Goal: Information Seeking & Learning: Learn about a topic

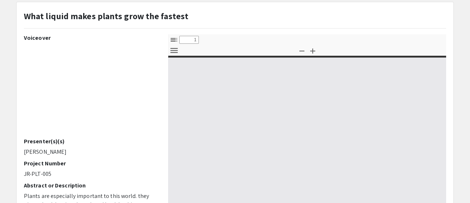
scroll to position [43, 0]
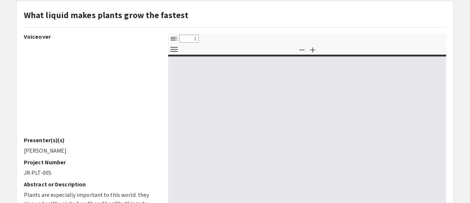
type input "0"
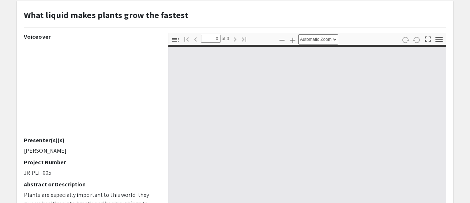
select select "custom"
type input "1"
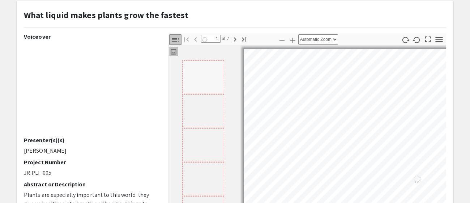
select select "auto"
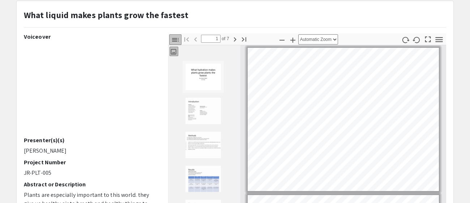
scroll to position [10, 0]
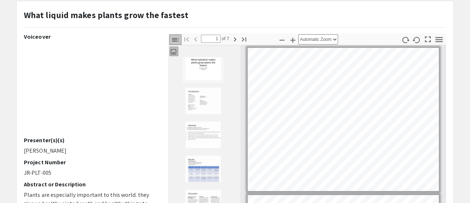
click at [196, 185] on div at bounding box center [204, 171] width 72 height 229
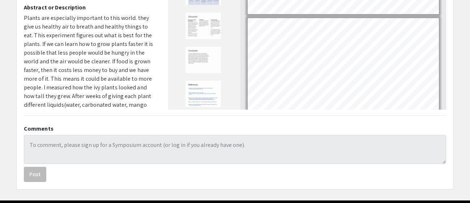
scroll to position [245, 0]
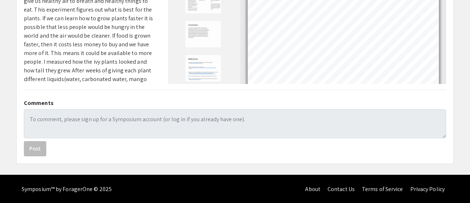
click at [205, 65] on img "Thumbnail of Page 7" at bounding box center [203, 68] width 36 height 27
type input "7"
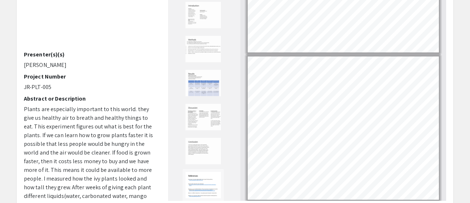
scroll to position [139, 0]
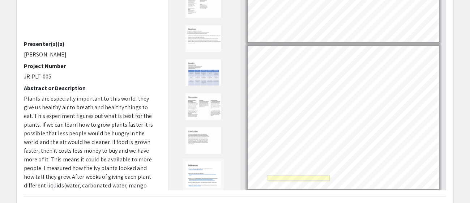
click at [280, 177] on link "Page 7" at bounding box center [298, 177] width 63 height 5
click at [292, 175] on link "Page 7" at bounding box center [298, 177] width 63 height 5
